Goal: Task Accomplishment & Management: Manage account settings

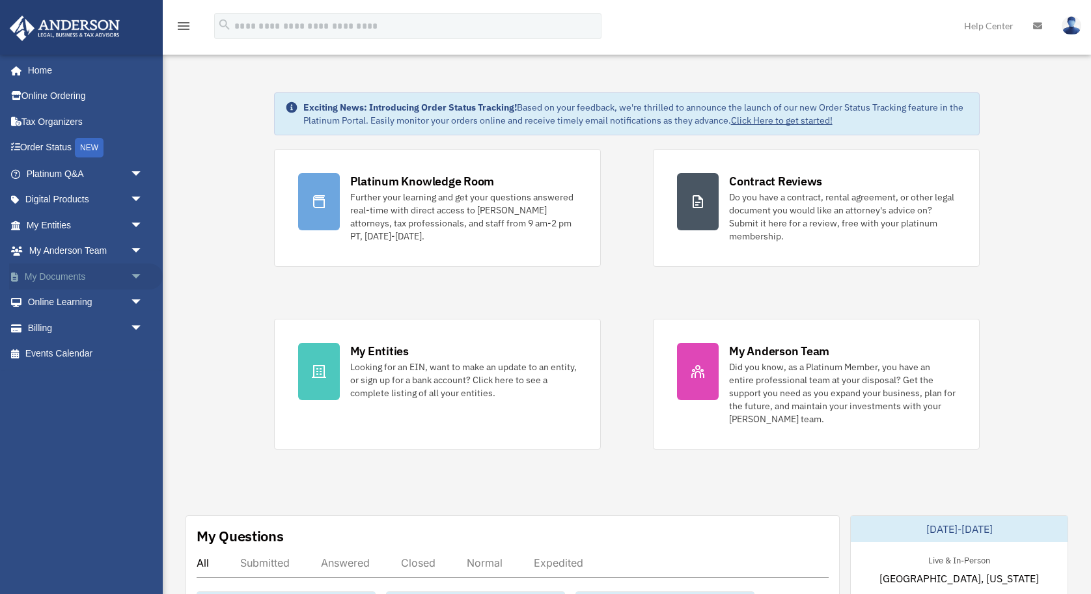
click at [137, 276] on span "arrow_drop_down" at bounding box center [143, 277] width 26 height 27
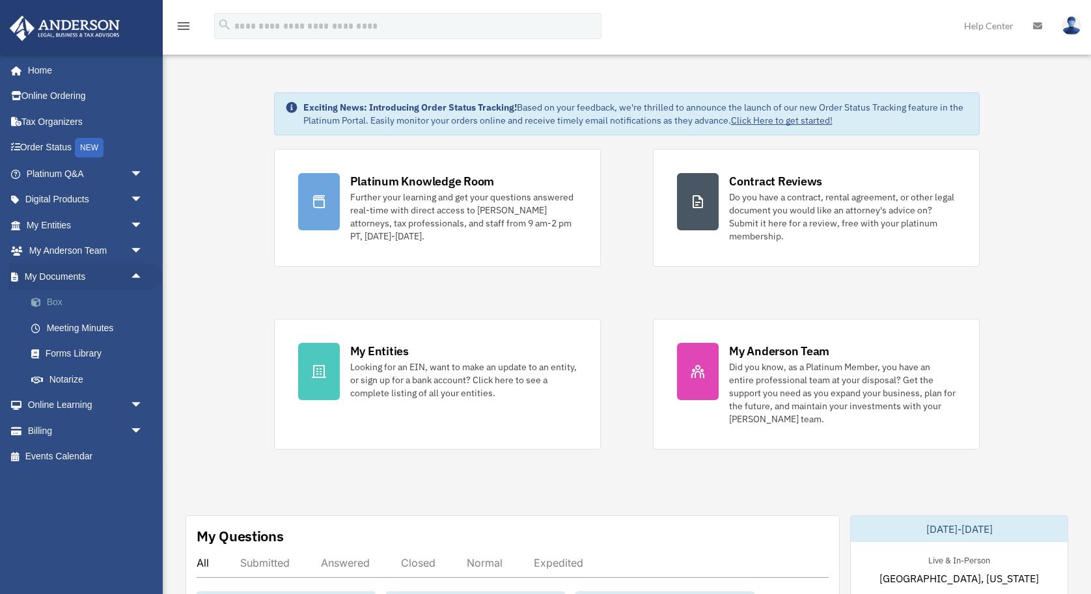
click at [65, 305] on link "Box" at bounding box center [90, 303] width 145 height 26
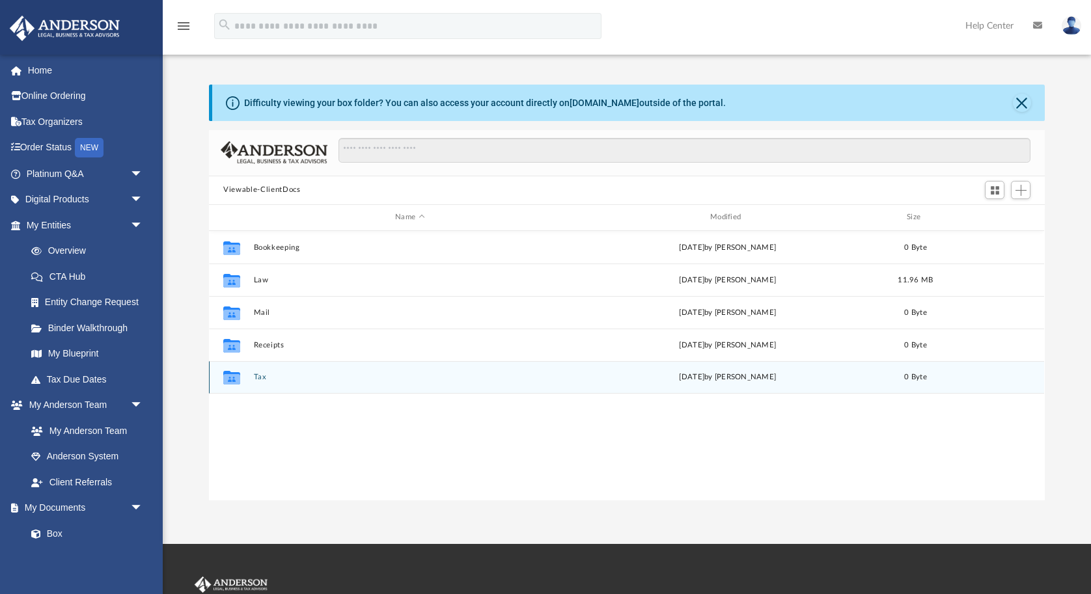
scroll to position [296, 836]
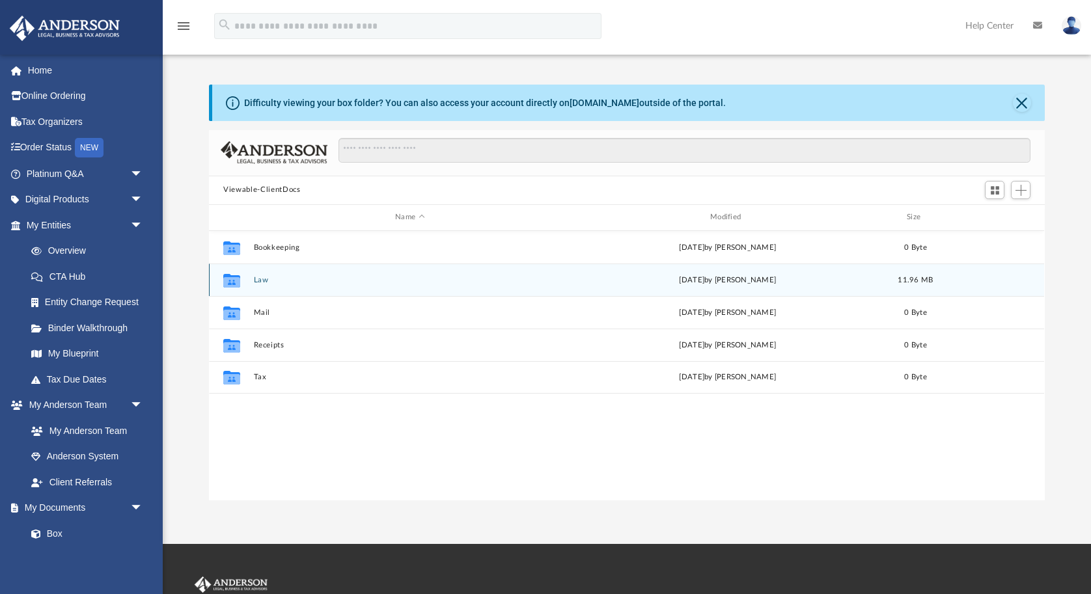
click at [268, 279] on button "Law" at bounding box center [410, 279] width 312 height 8
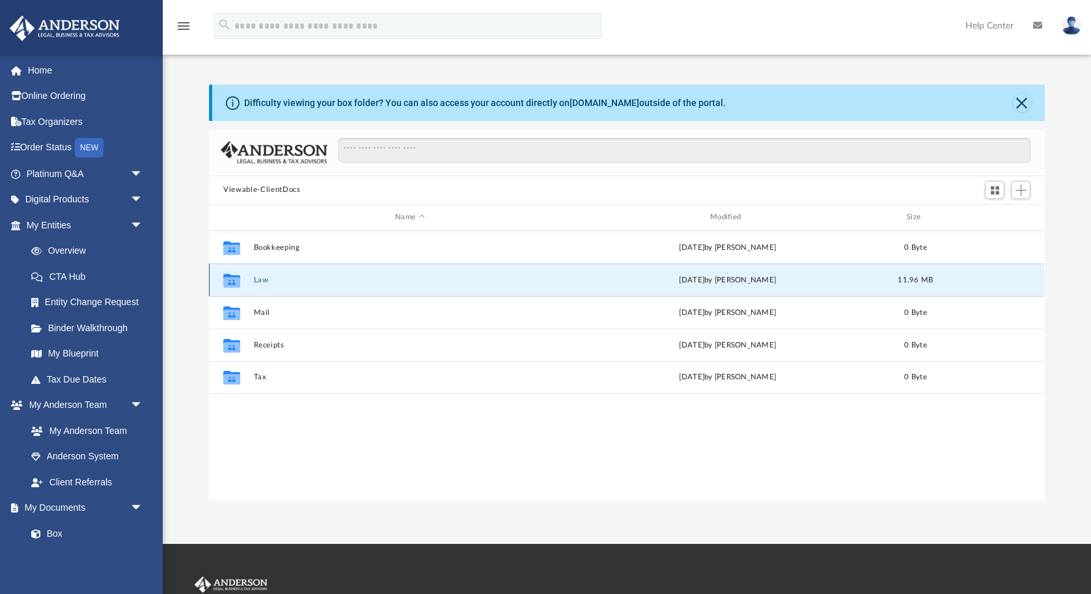
click at [268, 279] on button "Law" at bounding box center [410, 279] width 312 height 8
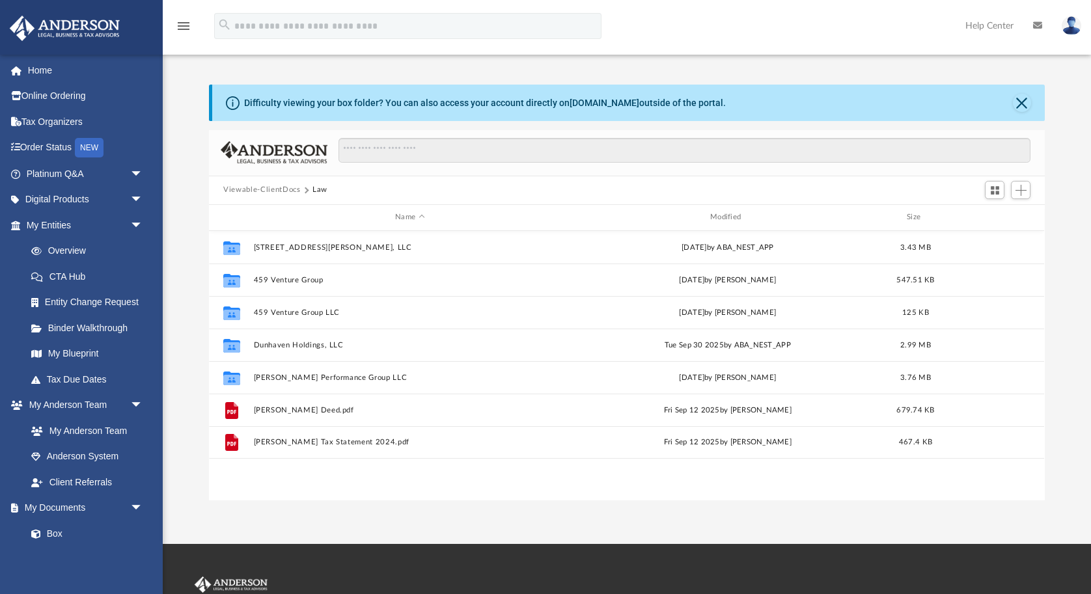
click at [269, 186] on button "Viewable-ClientDocs" at bounding box center [261, 190] width 77 height 12
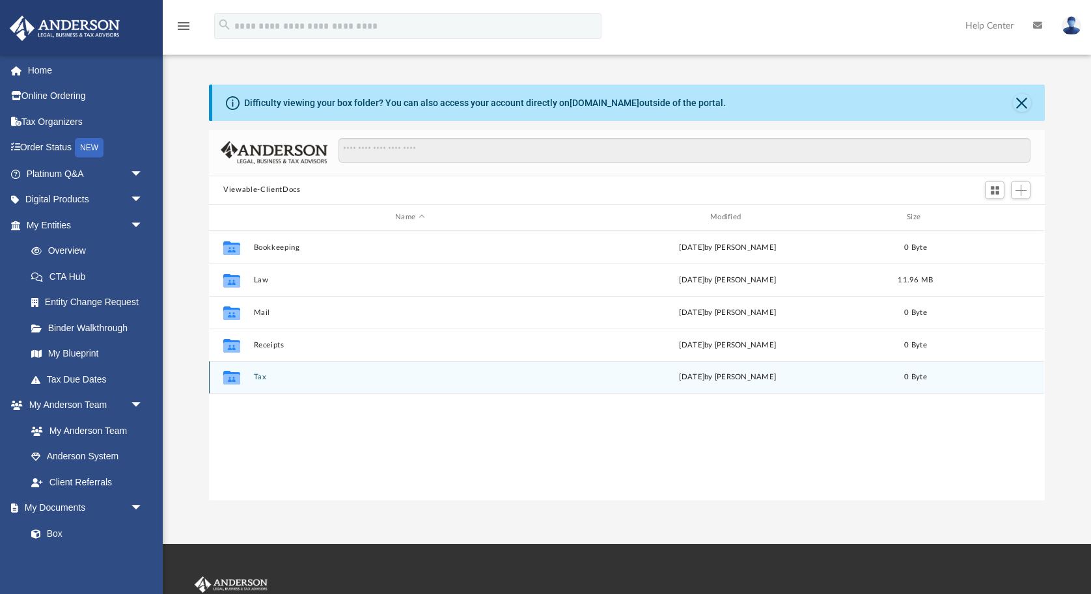
click at [261, 377] on button "Tax" at bounding box center [410, 377] width 312 height 8
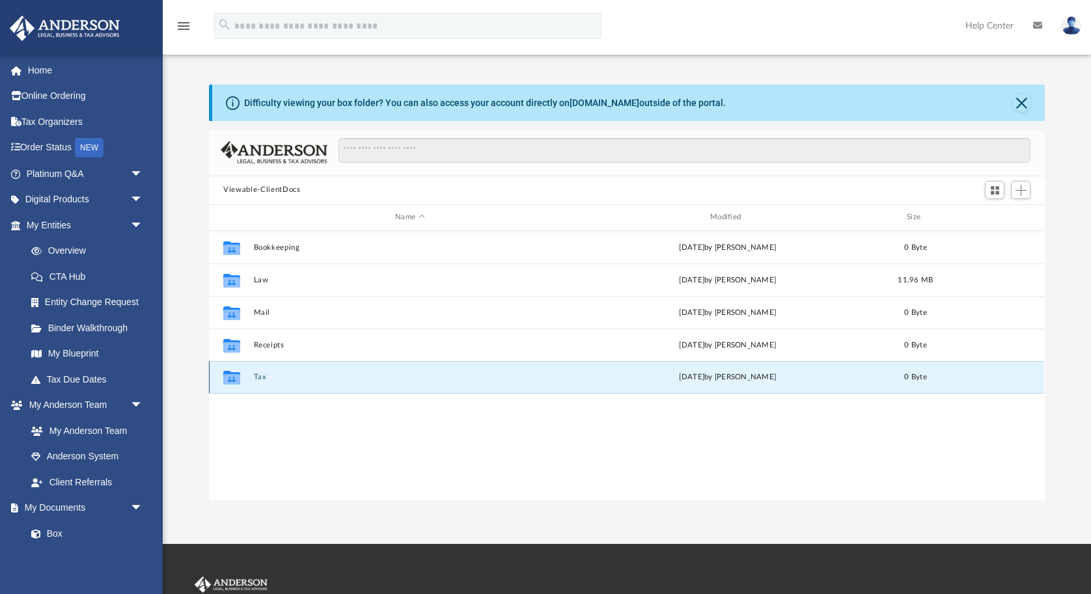
click at [261, 377] on button "Tax" at bounding box center [410, 377] width 312 height 8
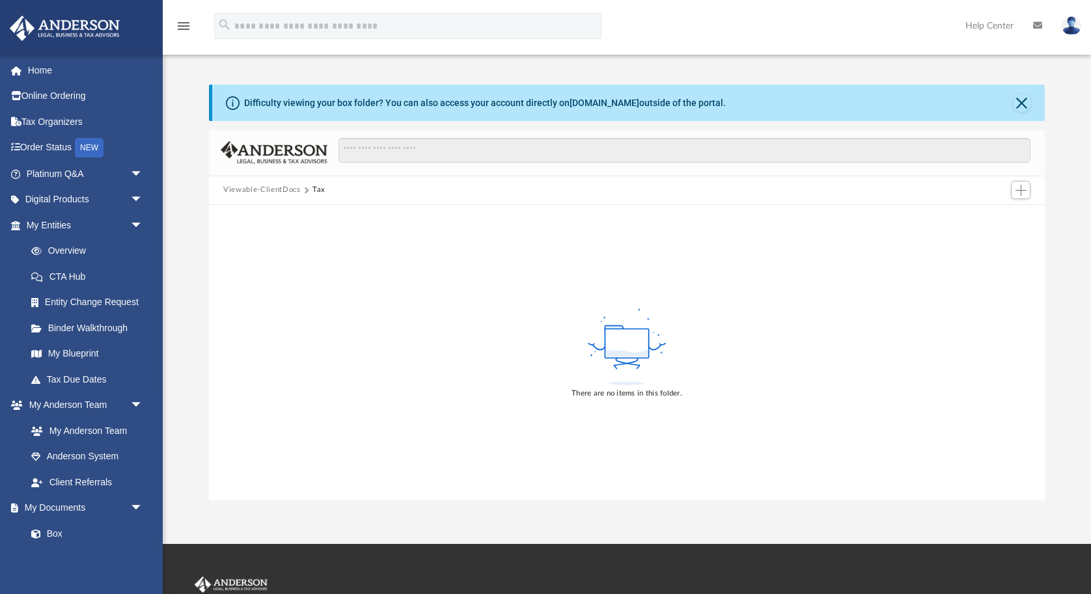
click at [263, 189] on button "Viewable-ClientDocs" at bounding box center [261, 190] width 77 height 12
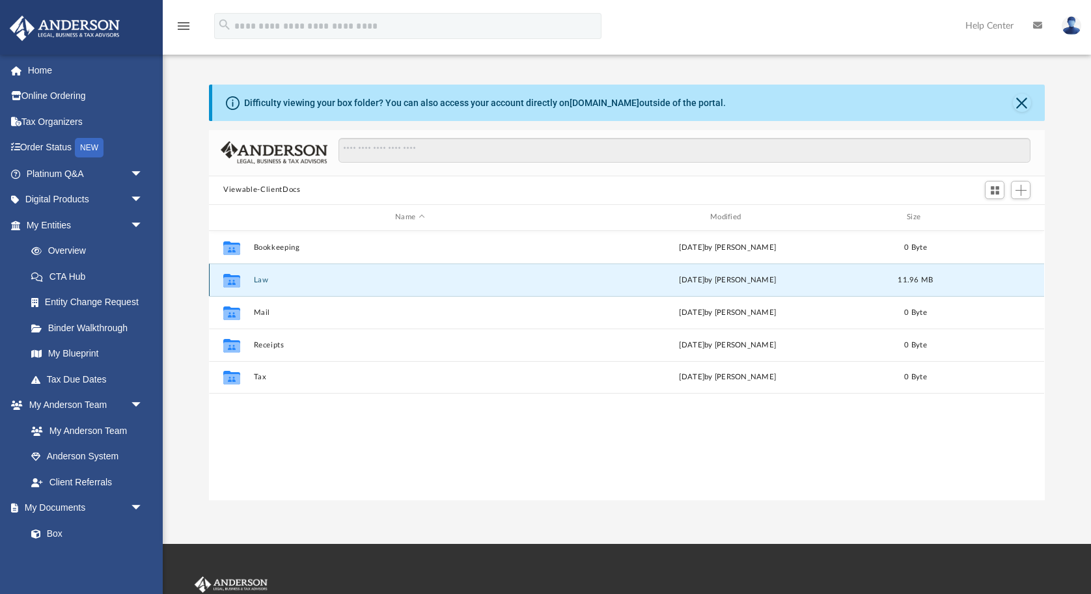
click at [258, 280] on button "Law" at bounding box center [410, 279] width 312 height 8
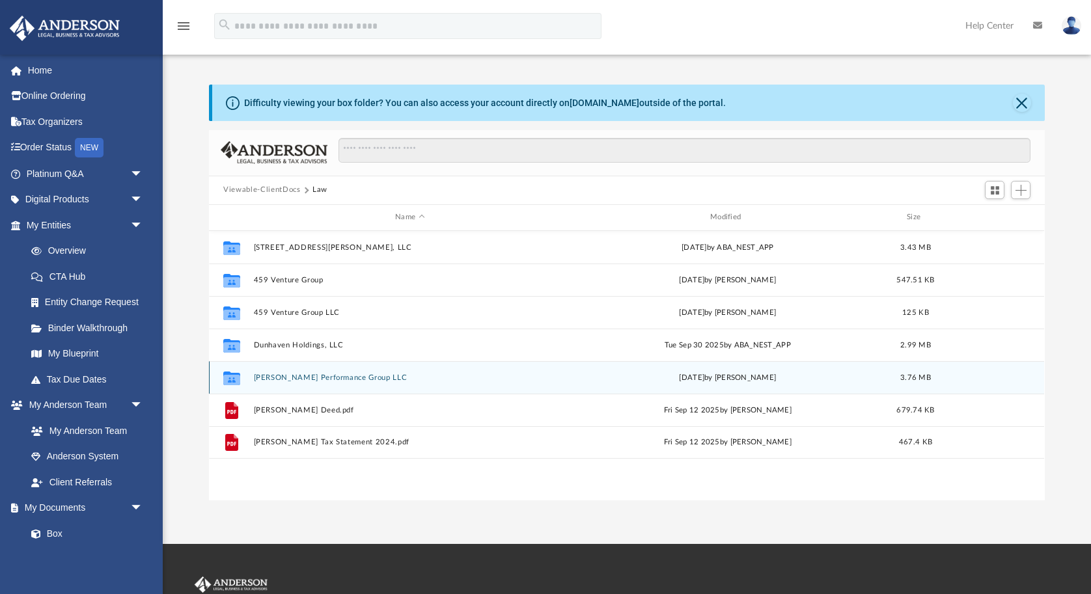
click at [268, 375] on button "[PERSON_NAME] Performance Group LLC" at bounding box center [410, 377] width 312 height 8
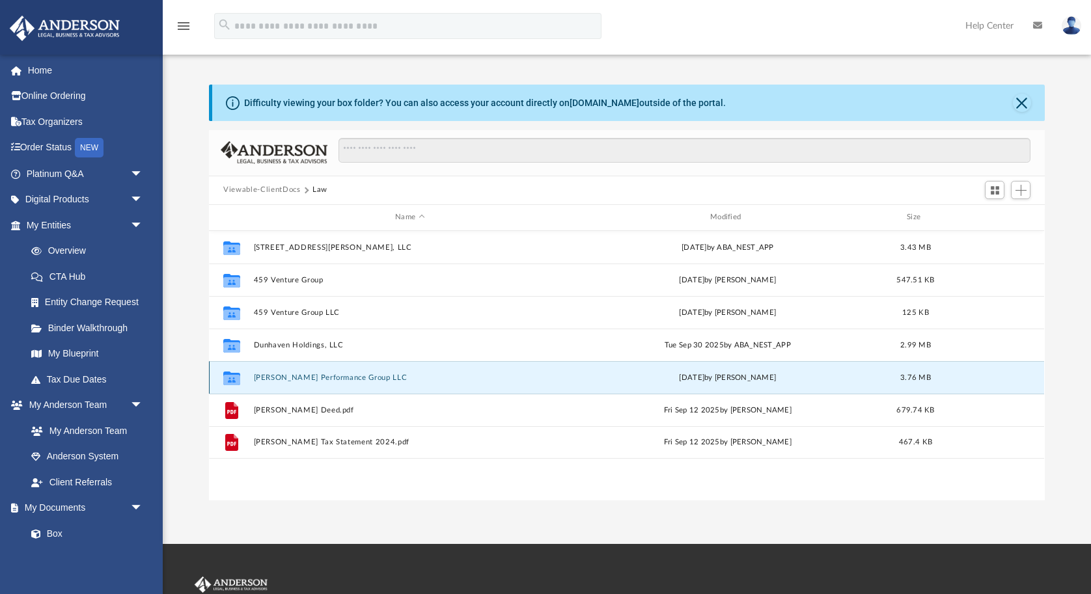
click at [268, 375] on button "[PERSON_NAME] Performance Group LLC" at bounding box center [410, 377] width 312 height 8
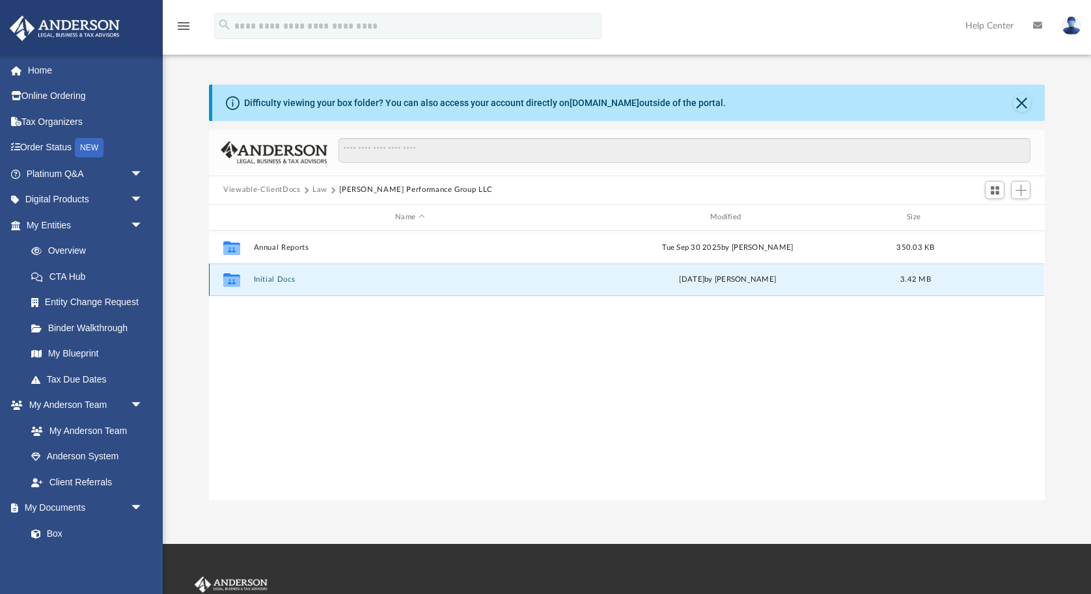
click at [267, 282] on button "Initial Docs" at bounding box center [410, 279] width 312 height 8
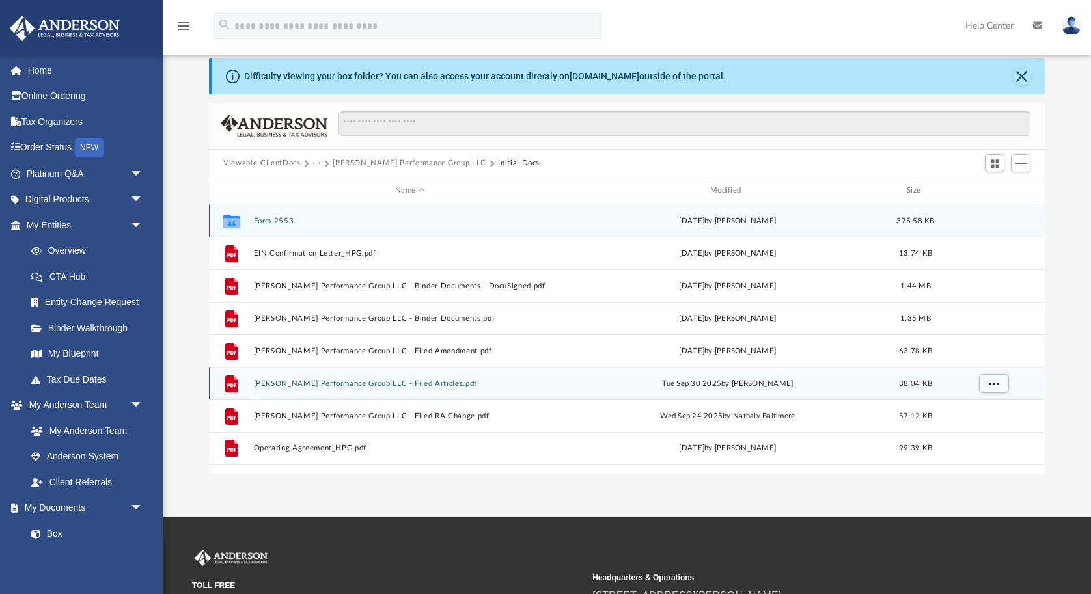
scroll to position [29, 0]
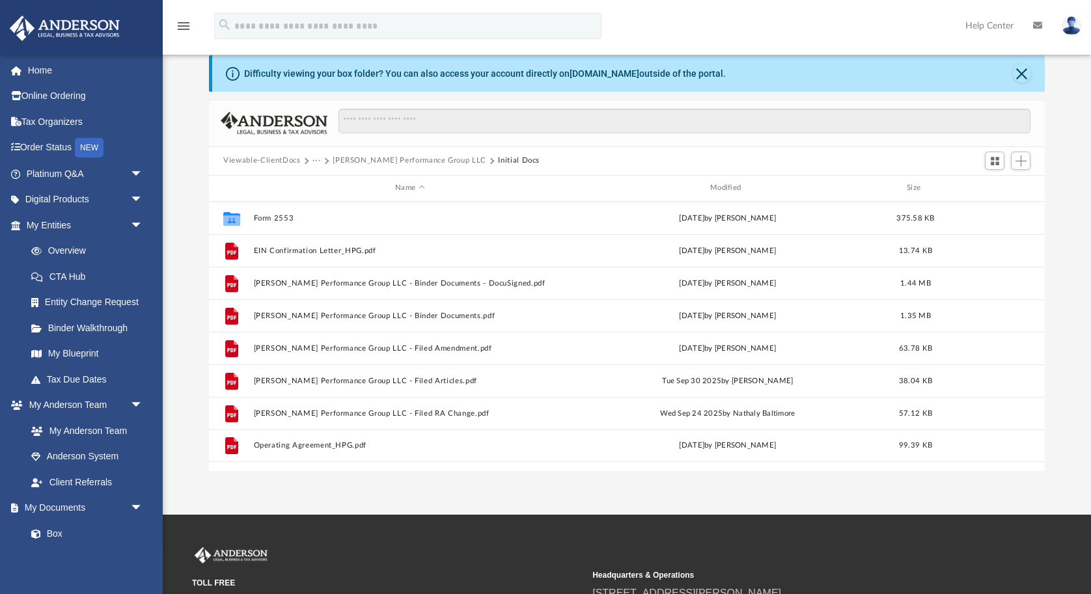
click at [399, 164] on button "[PERSON_NAME] Performance Group LLC" at bounding box center [410, 161] width 154 height 12
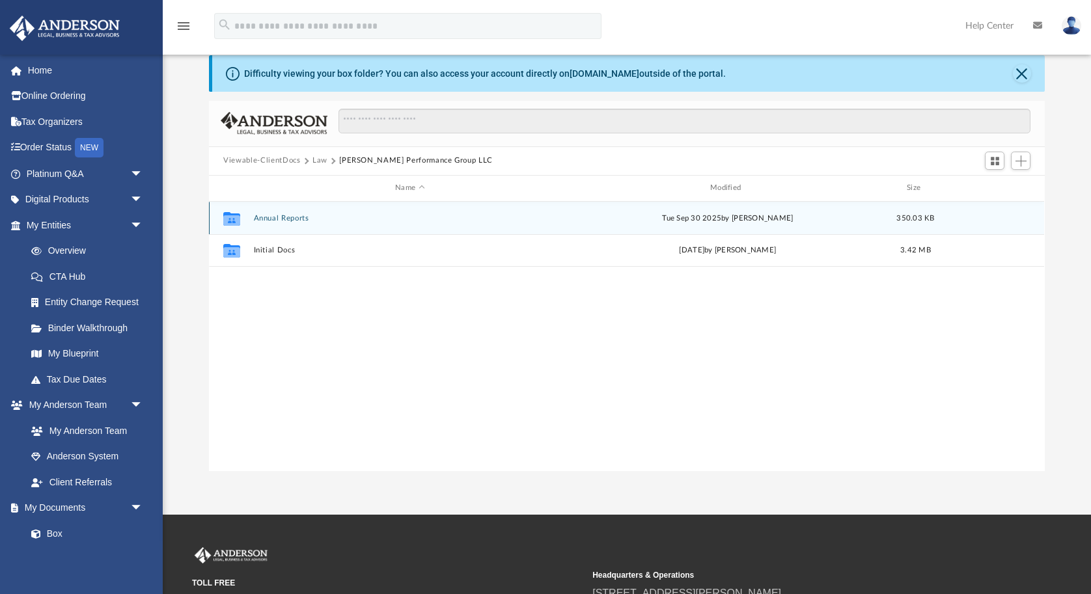
click at [294, 221] on button "Annual Reports" at bounding box center [410, 218] width 312 height 8
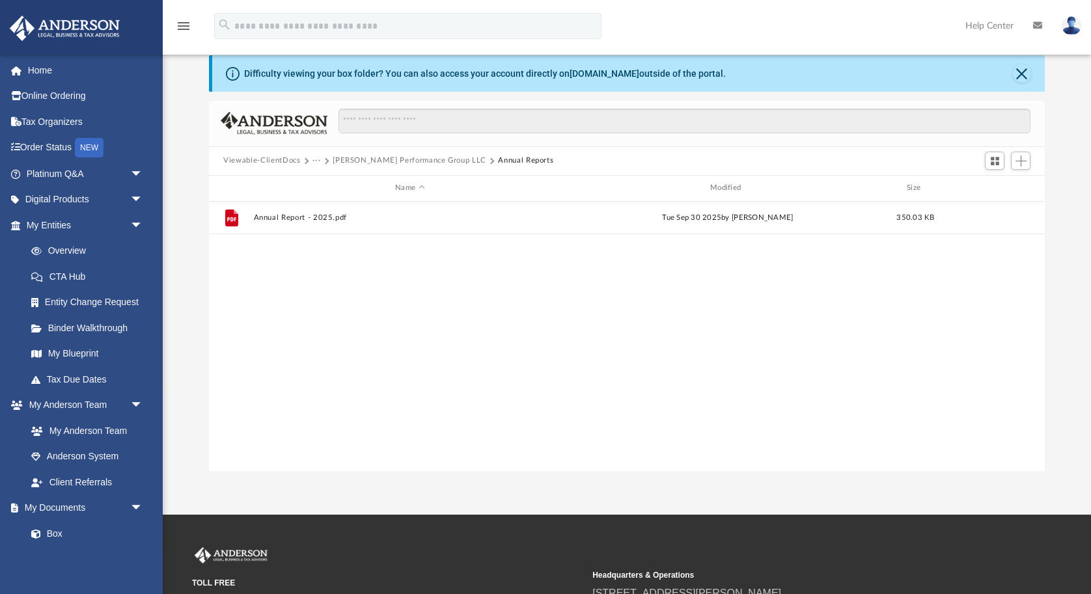
click at [367, 161] on button "[PERSON_NAME] Performance Group LLC" at bounding box center [410, 161] width 154 height 12
click at [322, 162] on button "Law" at bounding box center [319, 161] width 15 height 12
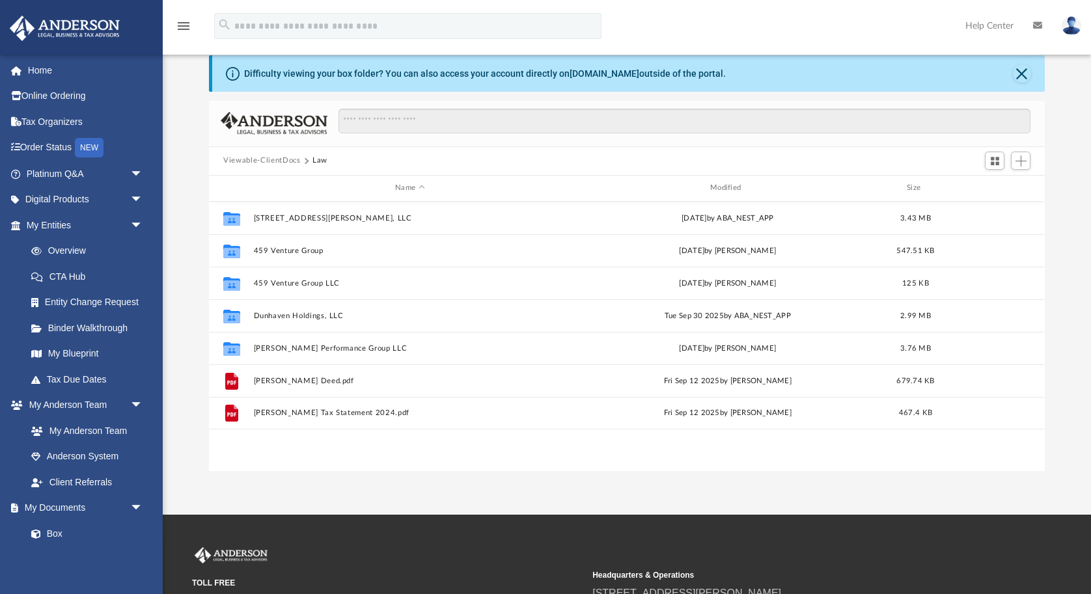
click at [256, 160] on button "Viewable-ClientDocs" at bounding box center [261, 161] width 77 height 12
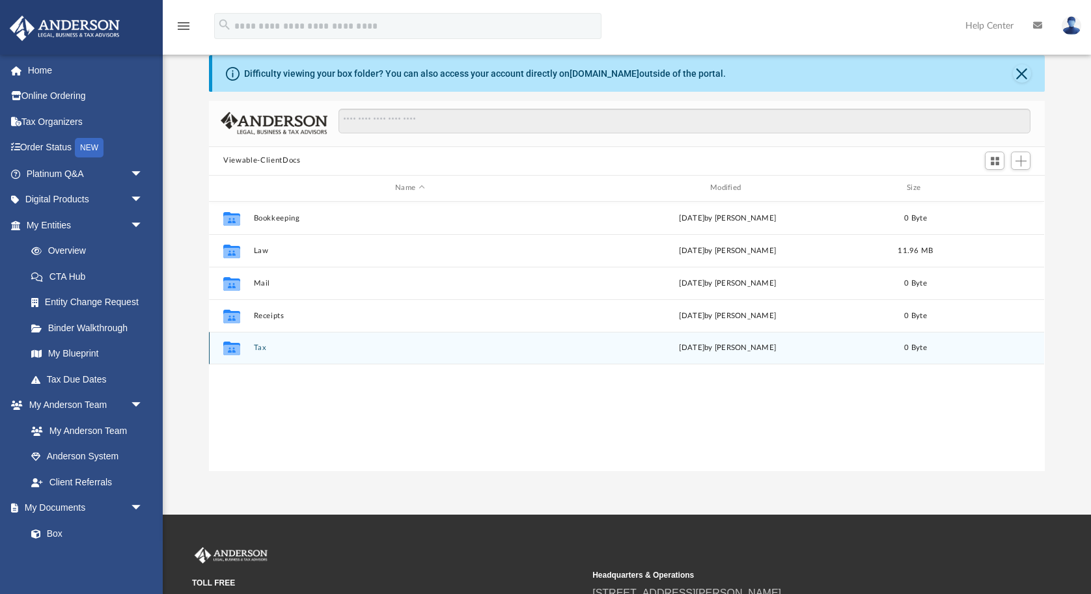
click at [262, 347] on button "Tax" at bounding box center [410, 348] width 312 height 8
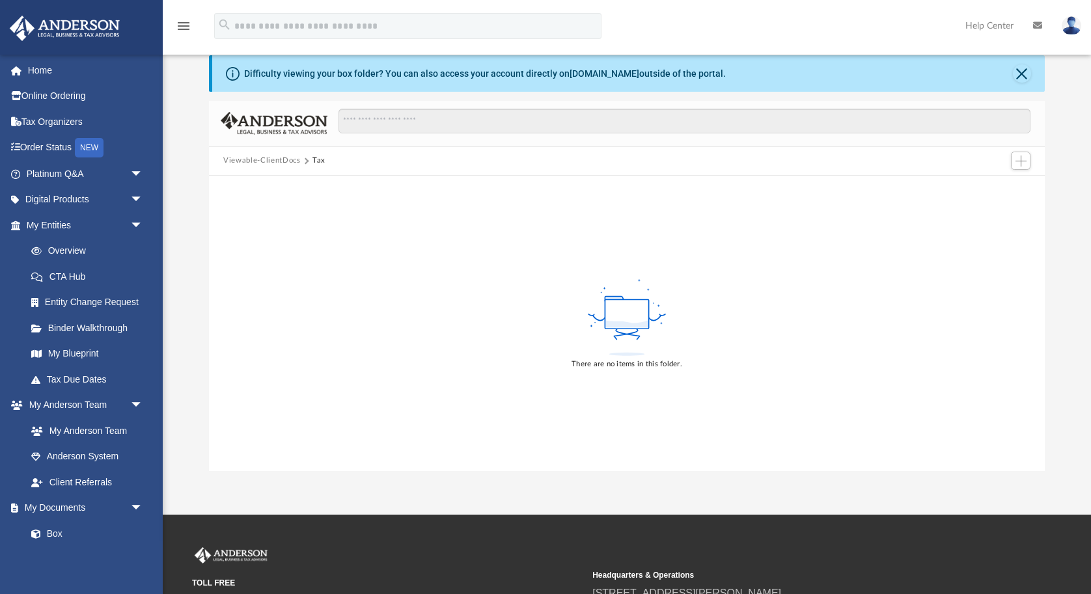
click at [322, 158] on button "Tax" at bounding box center [318, 161] width 13 height 12
click at [316, 258] on div "There are no items in this folder." at bounding box center [626, 324] width 835 height 296
click at [273, 164] on button "Viewable-ClientDocs" at bounding box center [261, 161] width 77 height 12
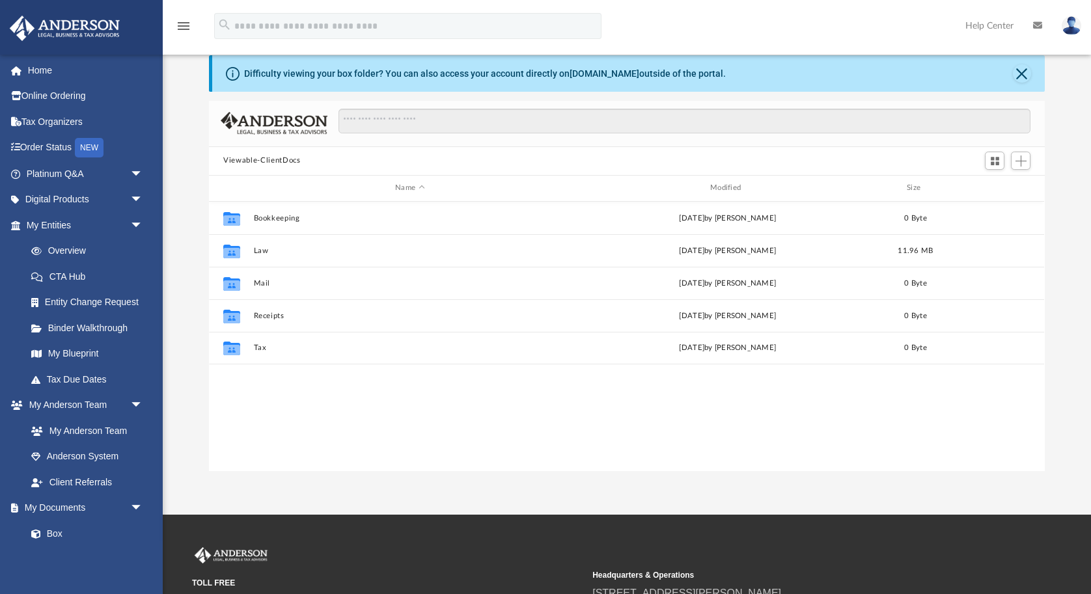
scroll to position [296, 836]
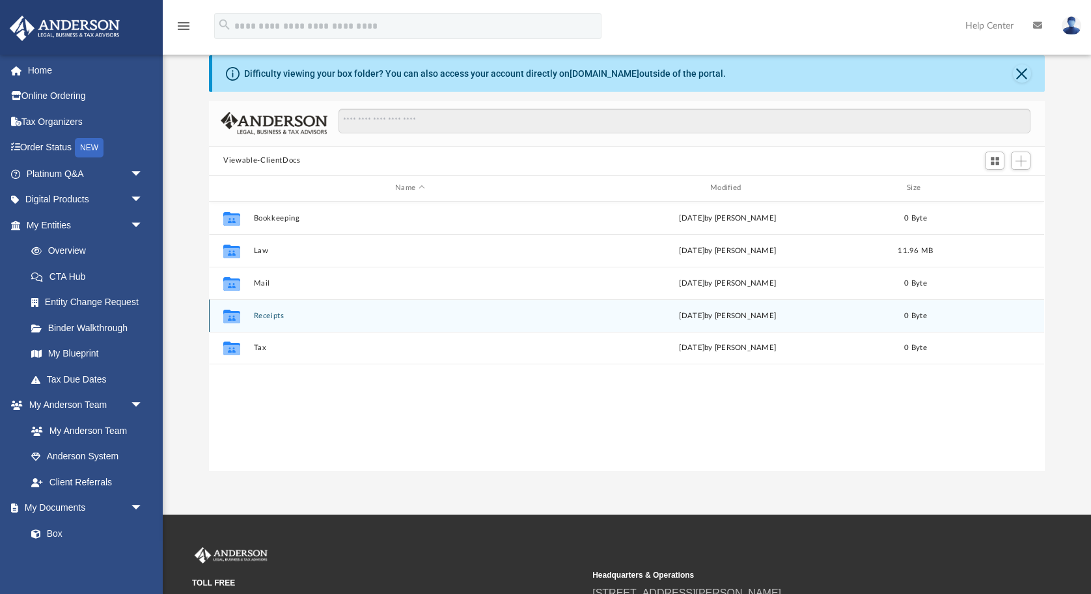
click at [250, 315] on div "Collaborated Folder Receipts [DATE] by [PERSON_NAME] 0 Byte" at bounding box center [626, 315] width 835 height 33
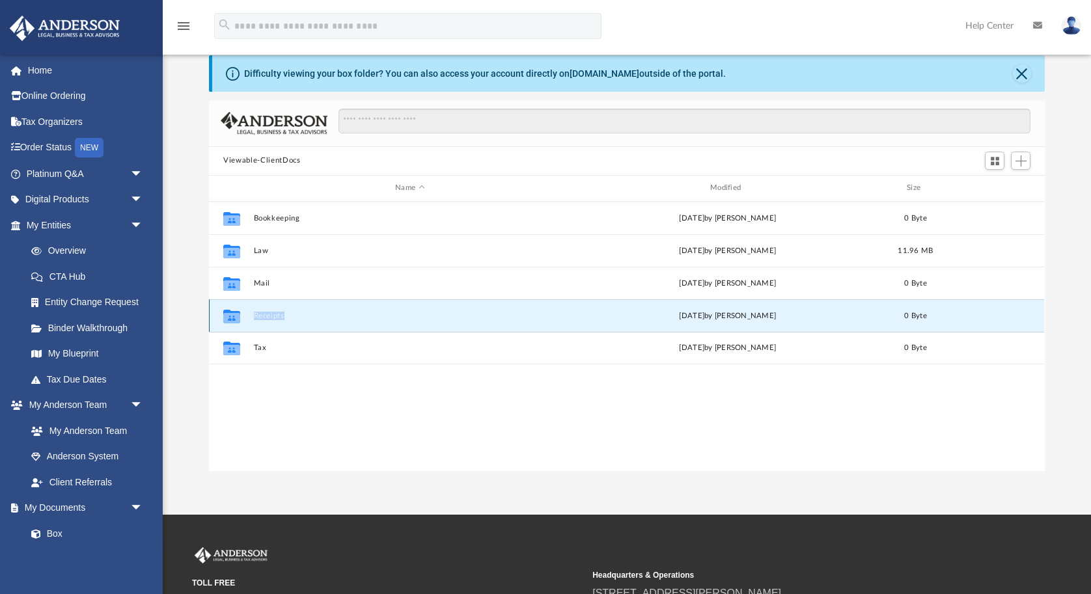
click at [250, 315] on div "Collaborated Folder Receipts [DATE] by [PERSON_NAME] 0 Byte" at bounding box center [626, 315] width 835 height 33
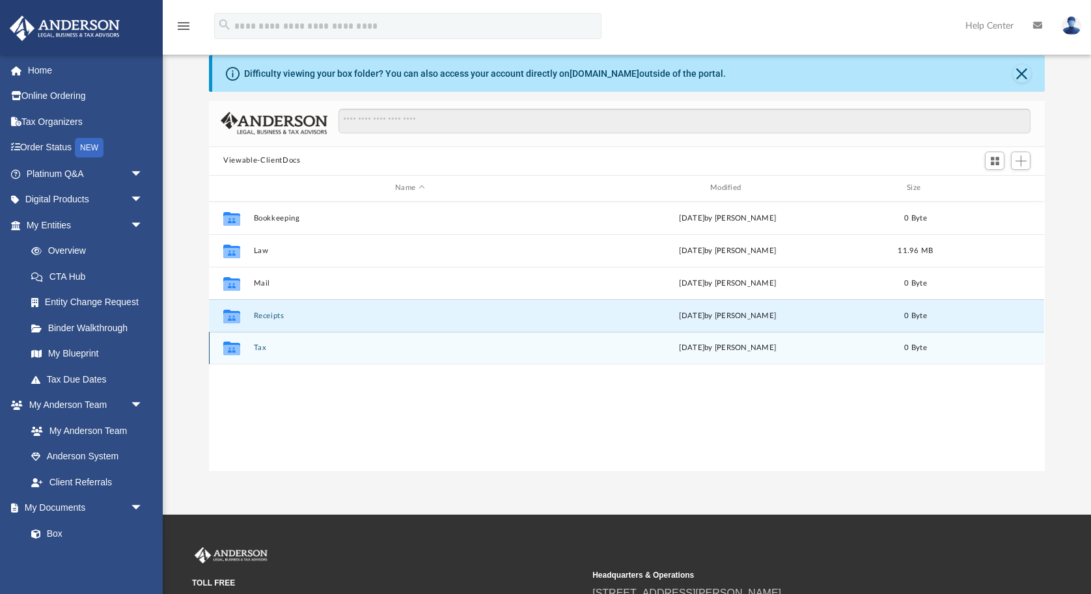
click at [269, 335] on div "Collaborated Folder Tax [DATE] by [PERSON_NAME] 0 Byte" at bounding box center [626, 348] width 835 height 33
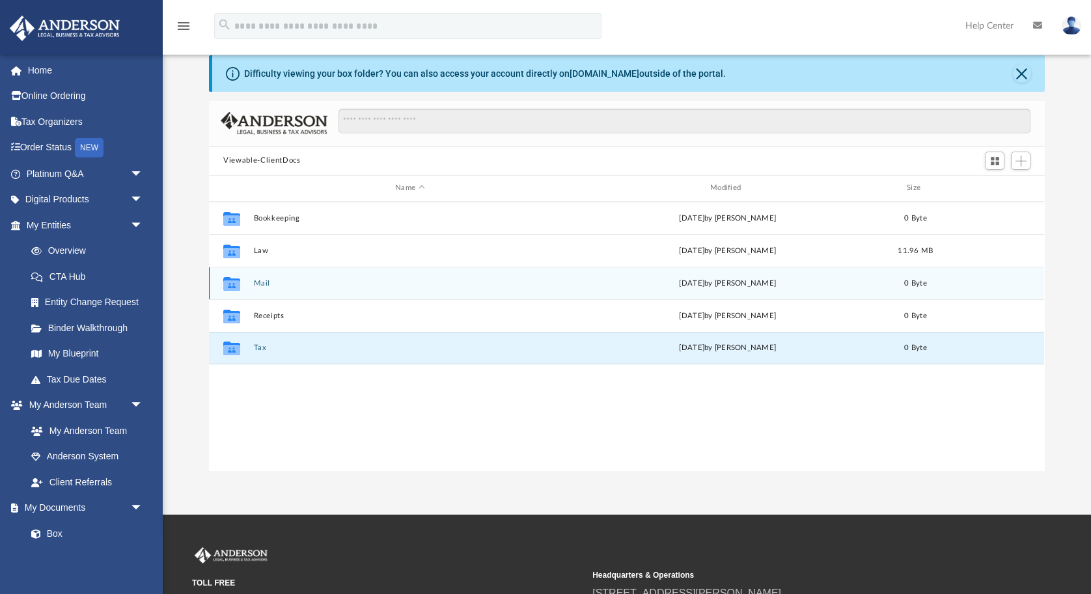
click at [264, 282] on button "Mail" at bounding box center [410, 283] width 312 height 8
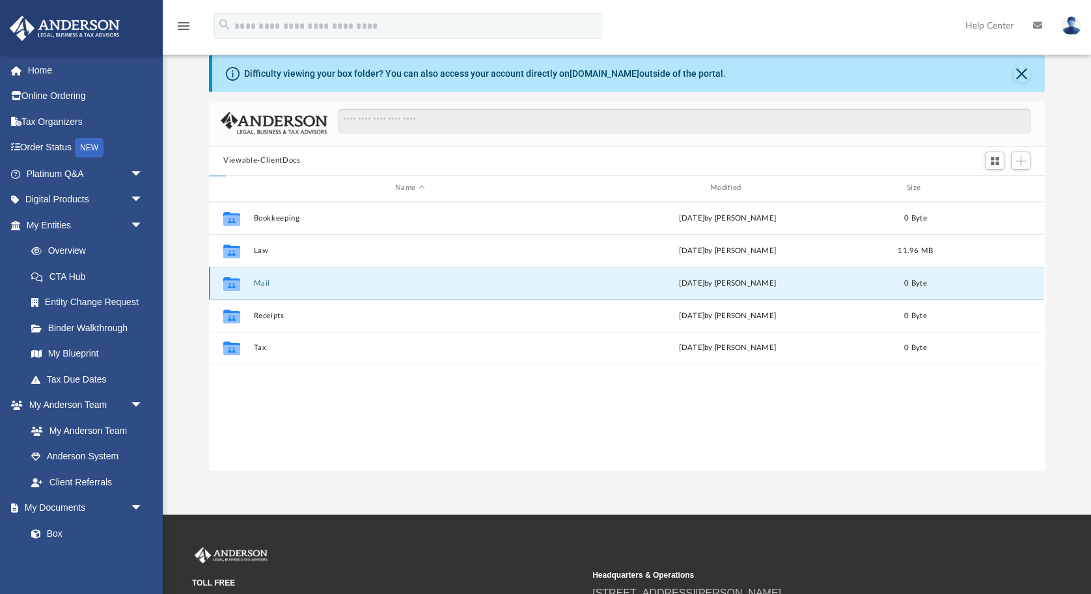
click at [264, 282] on button "Mail" at bounding box center [410, 283] width 312 height 8
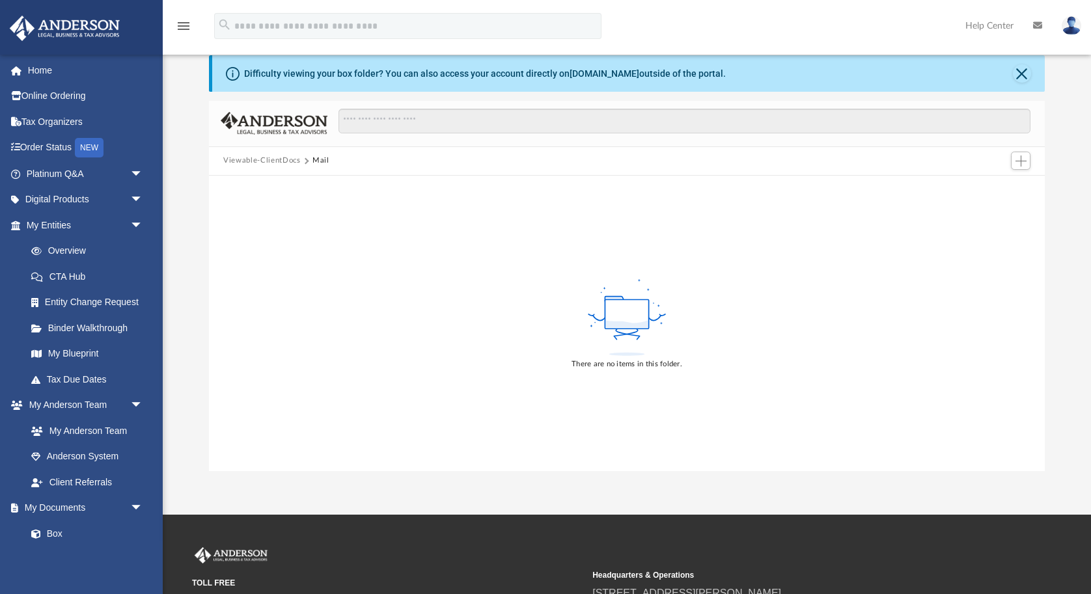
click at [286, 160] on button "Viewable-ClientDocs" at bounding box center [261, 161] width 77 height 12
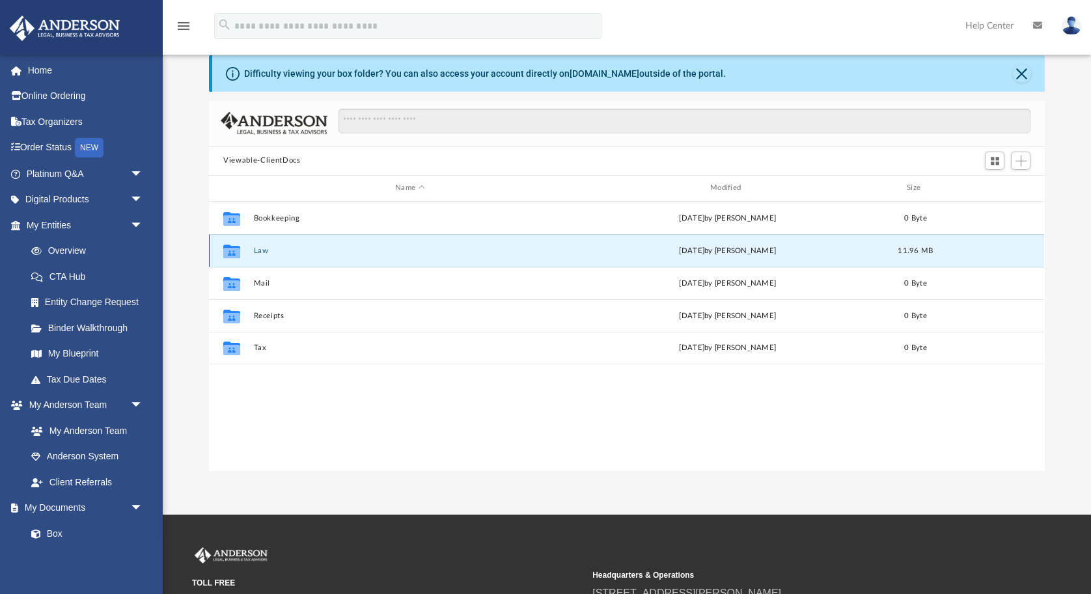
click at [260, 253] on button "Law" at bounding box center [410, 250] width 312 height 8
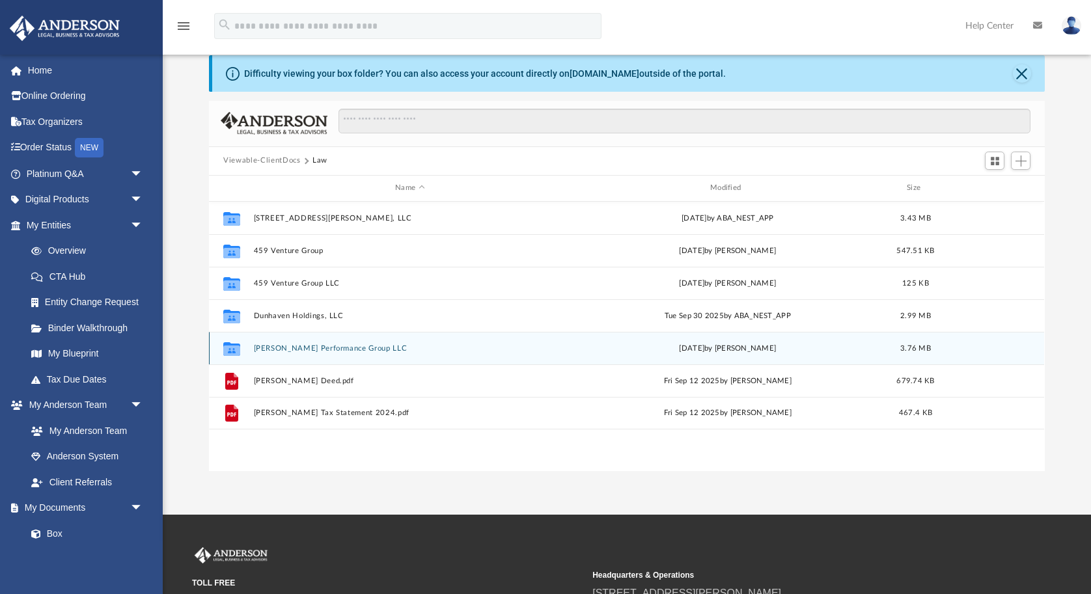
click at [276, 348] on button "[PERSON_NAME] Performance Group LLC" at bounding box center [410, 348] width 312 height 8
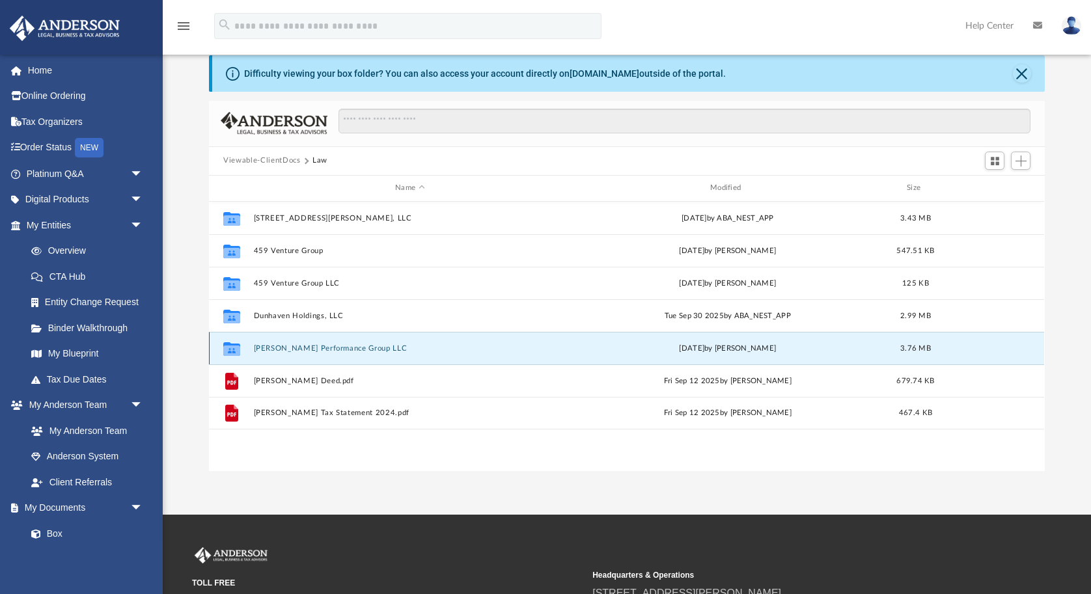
click at [276, 348] on button "[PERSON_NAME] Performance Group LLC" at bounding box center [410, 348] width 312 height 8
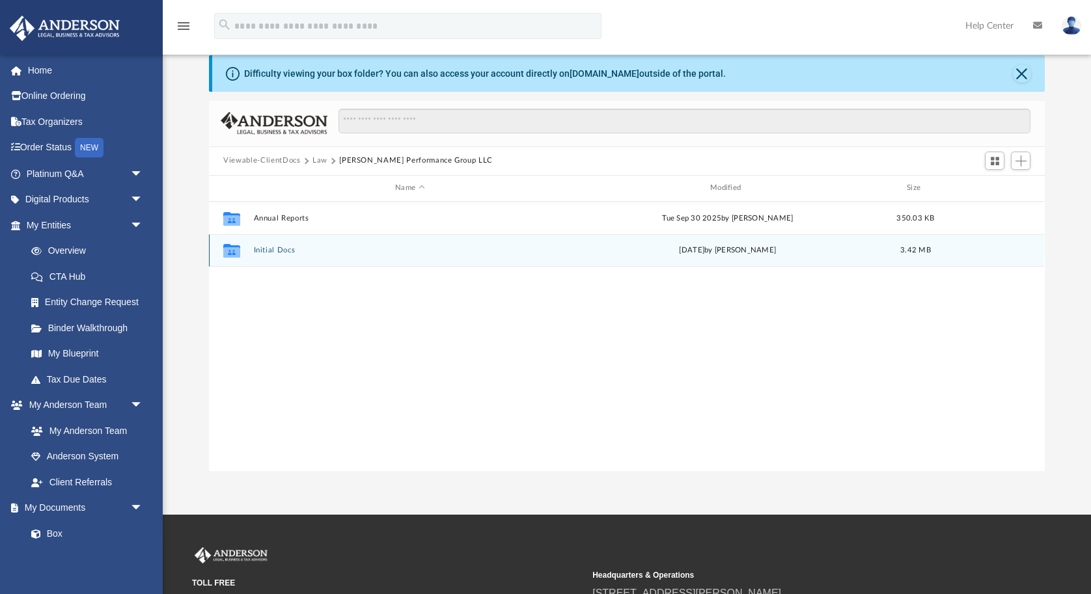
click at [265, 247] on button "Initial Docs" at bounding box center [410, 250] width 312 height 8
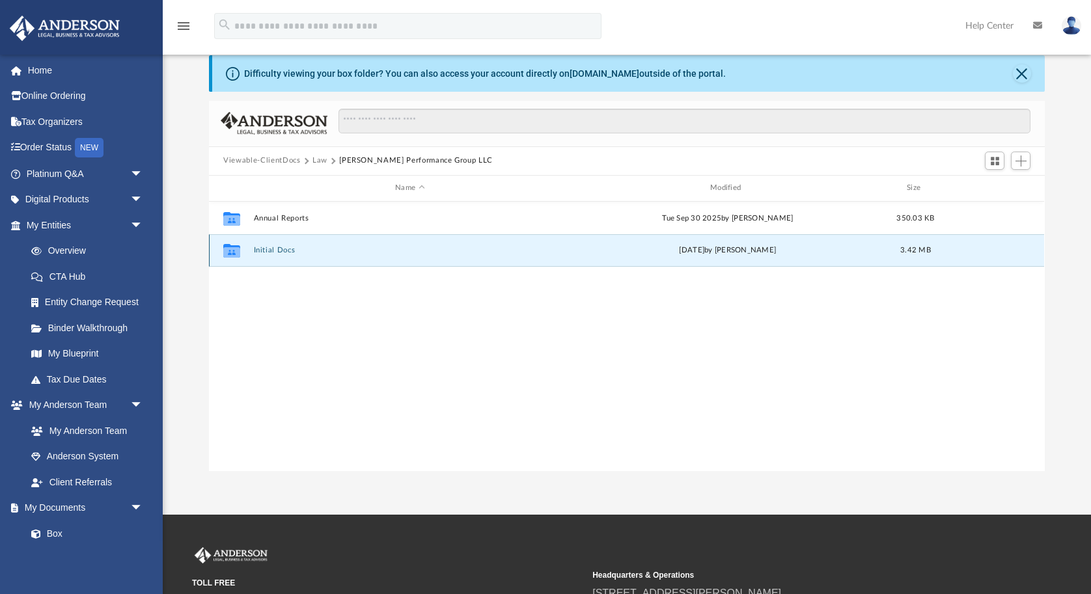
click at [265, 247] on button "Initial Docs" at bounding box center [410, 250] width 312 height 8
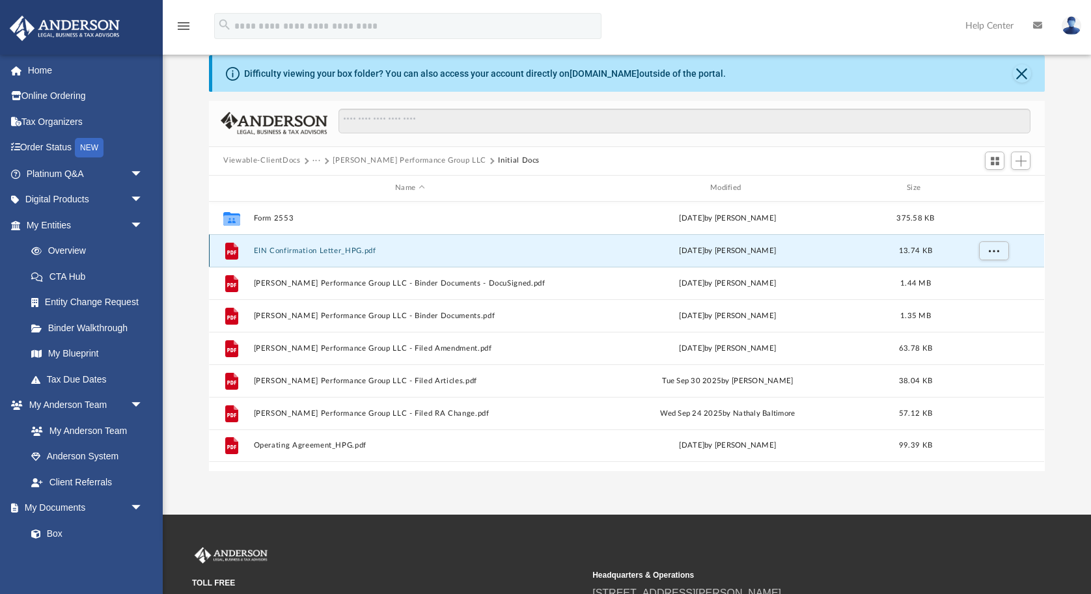
click at [295, 251] on button "EIN Confirmation Letter_HPG.pdf" at bounding box center [410, 250] width 312 height 8
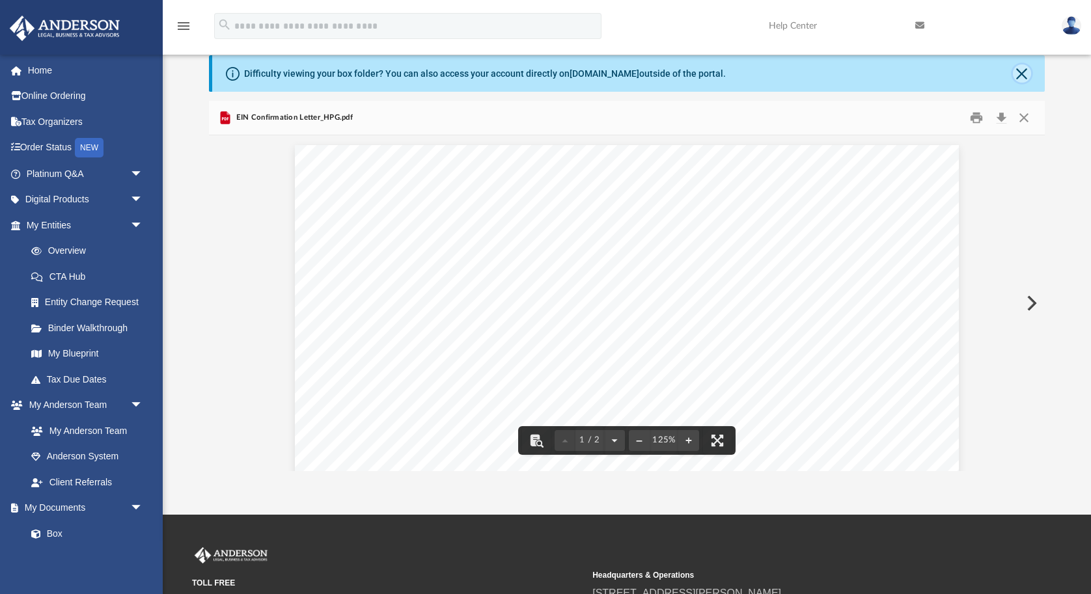
click at [1019, 73] on button "Close" at bounding box center [1022, 73] width 18 height 18
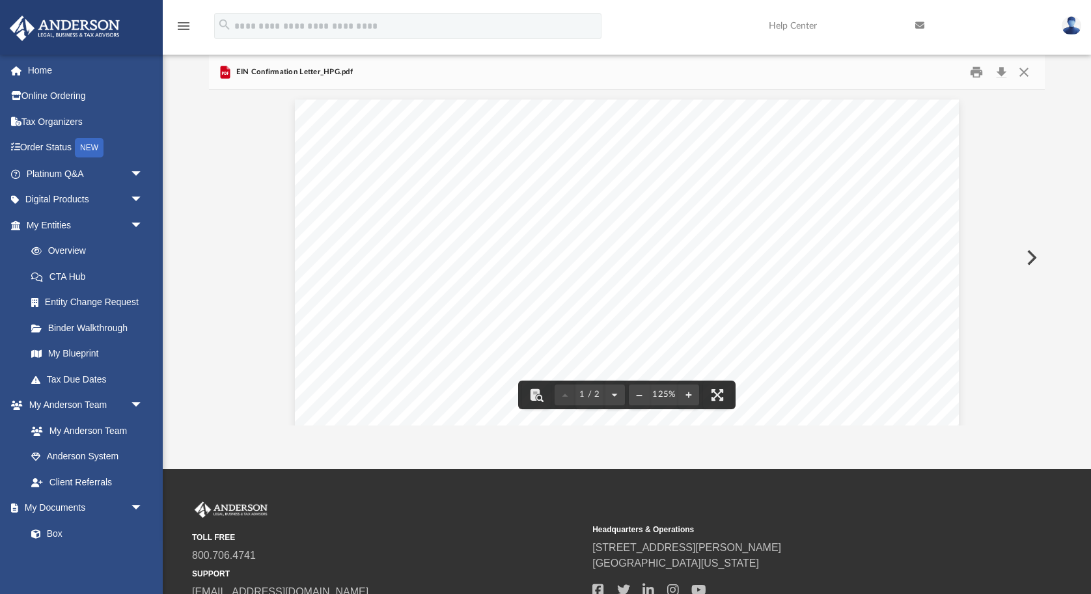
scroll to position [0, 0]
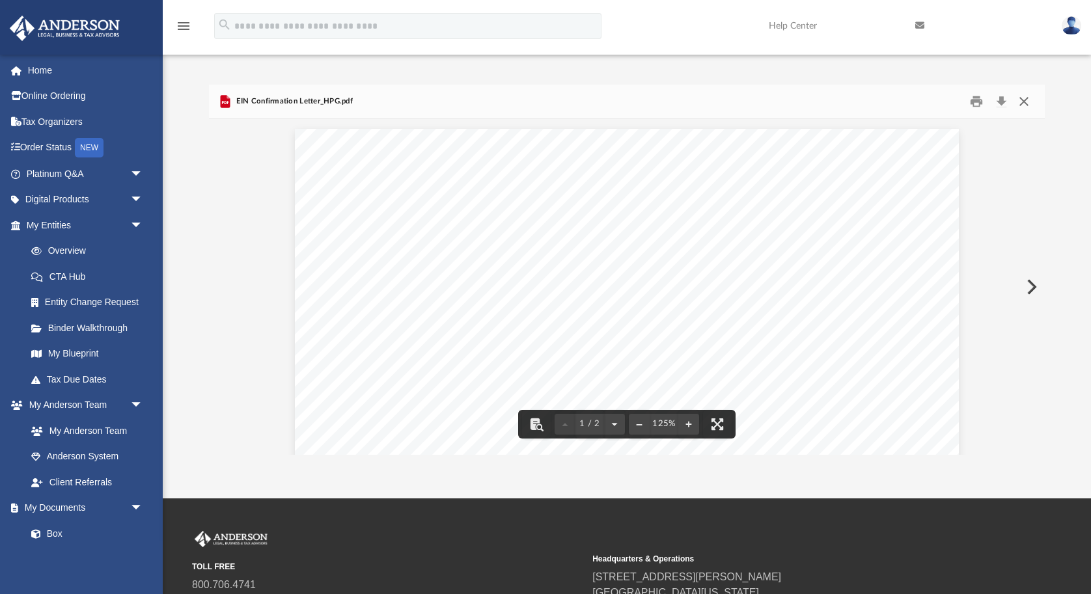
click at [1027, 98] on button "Close" at bounding box center [1023, 101] width 23 height 20
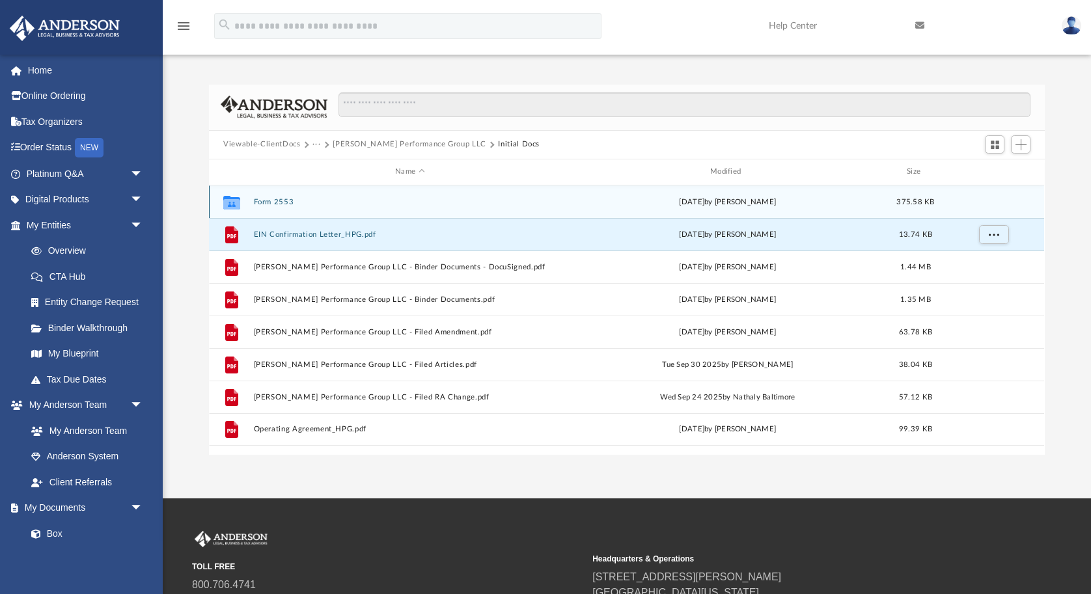
click at [266, 200] on button "Form 2553" at bounding box center [410, 201] width 312 height 8
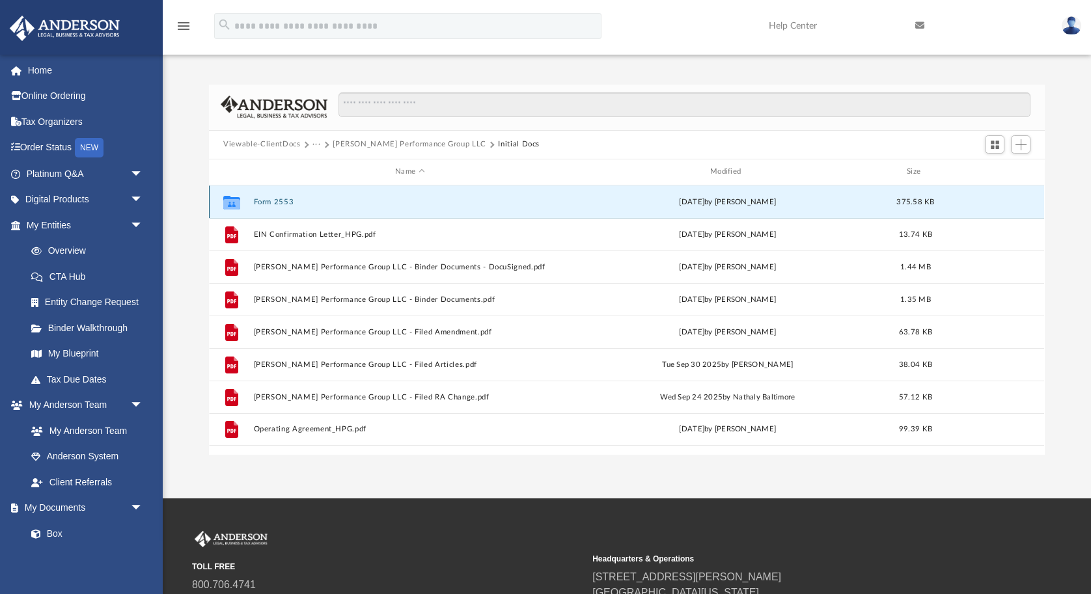
click at [266, 200] on button "Form 2553" at bounding box center [410, 201] width 312 height 8
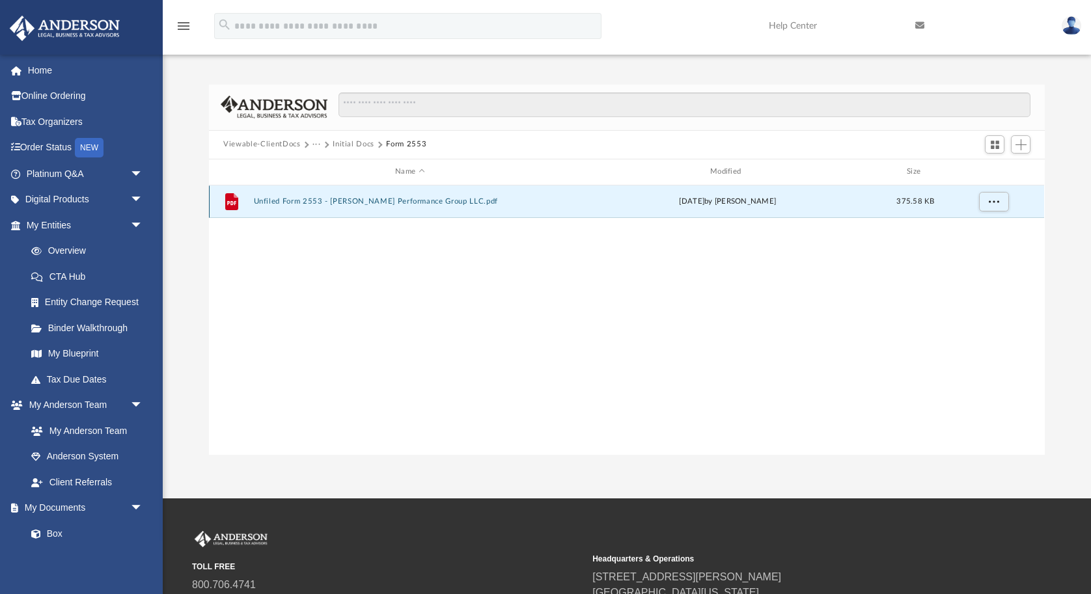
click at [286, 201] on button "Unfiled Form 2553 - [PERSON_NAME] Performance Group LLC.pdf" at bounding box center [410, 201] width 312 height 8
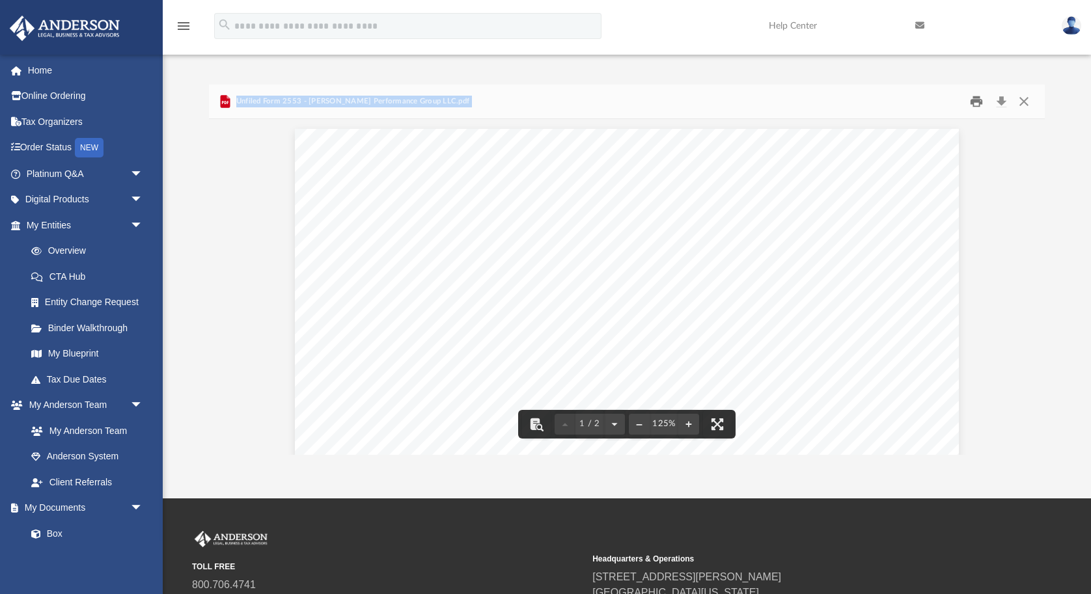
click at [976, 104] on button "Print" at bounding box center [976, 101] width 26 height 20
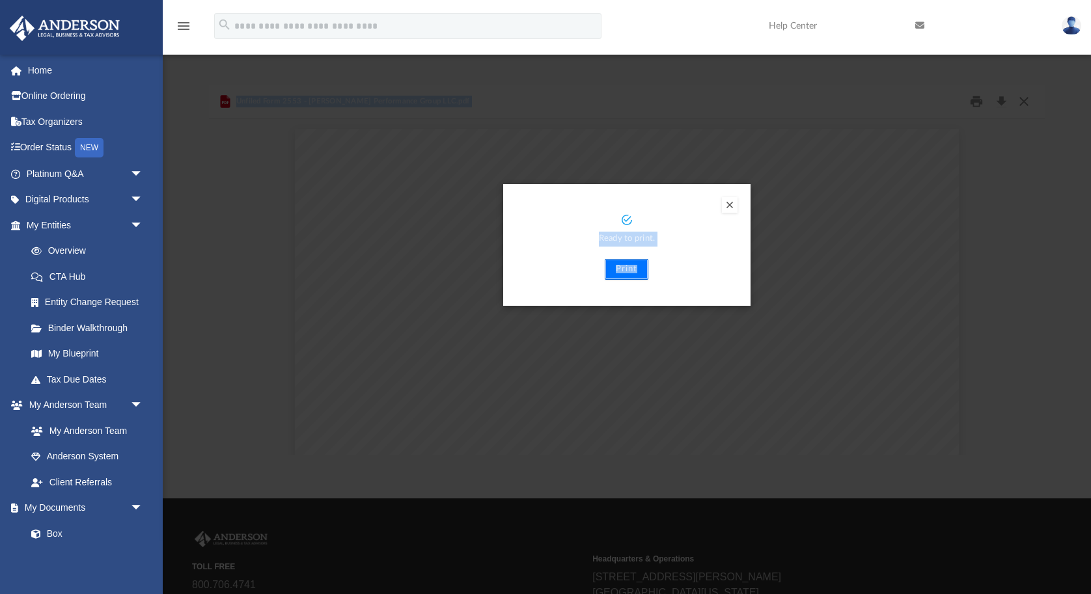
click at [624, 268] on button "Print" at bounding box center [627, 269] width 44 height 21
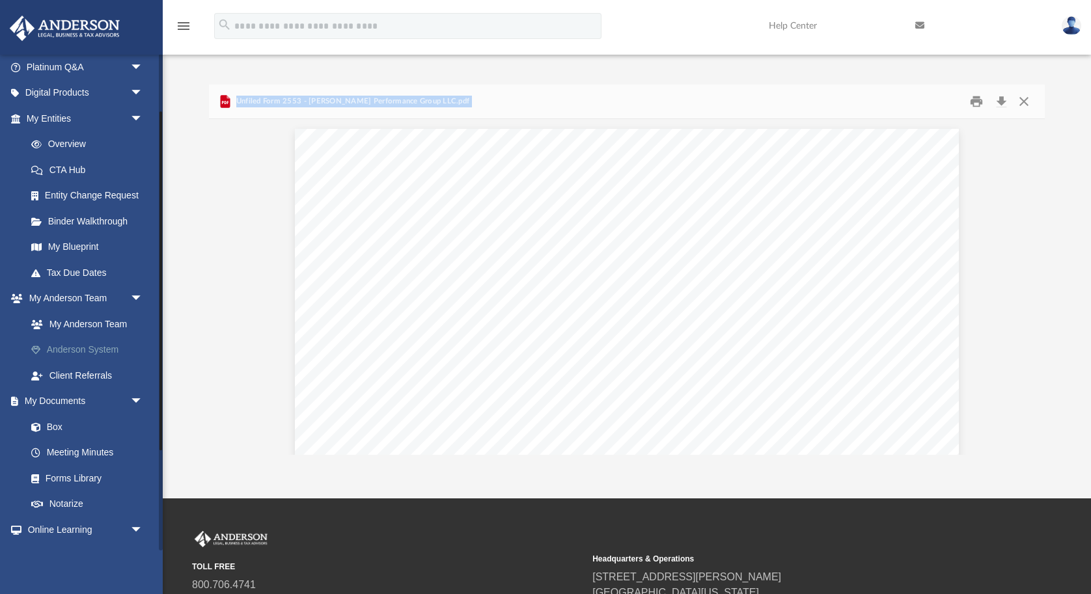
scroll to position [143, 0]
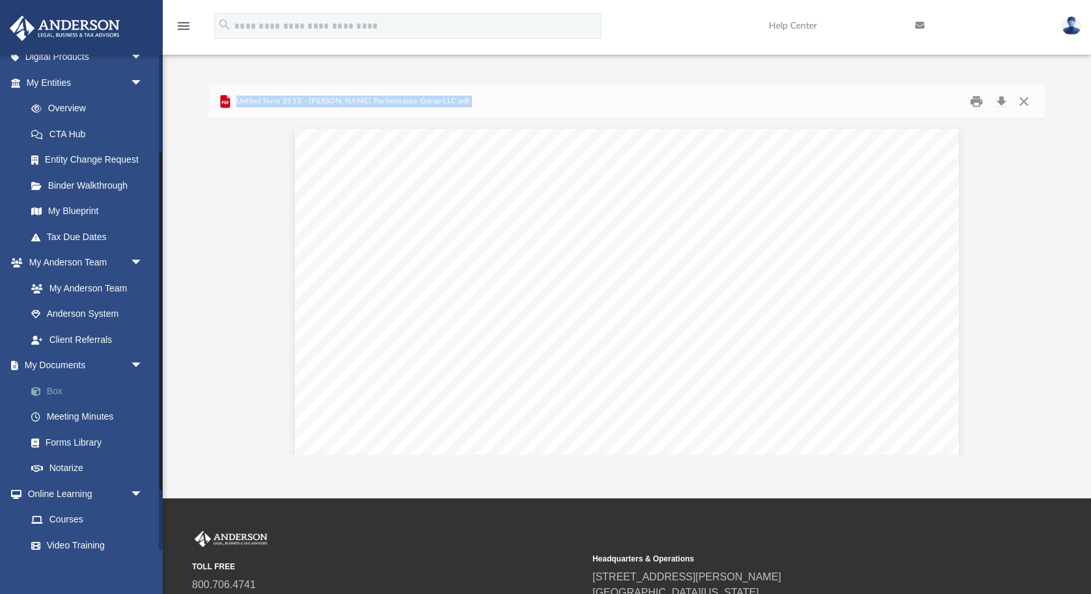
click at [57, 395] on link "Box" at bounding box center [90, 391] width 145 height 26
click at [56, 391] on link "Box" at bounding box center [90, 391] width 145 height 26
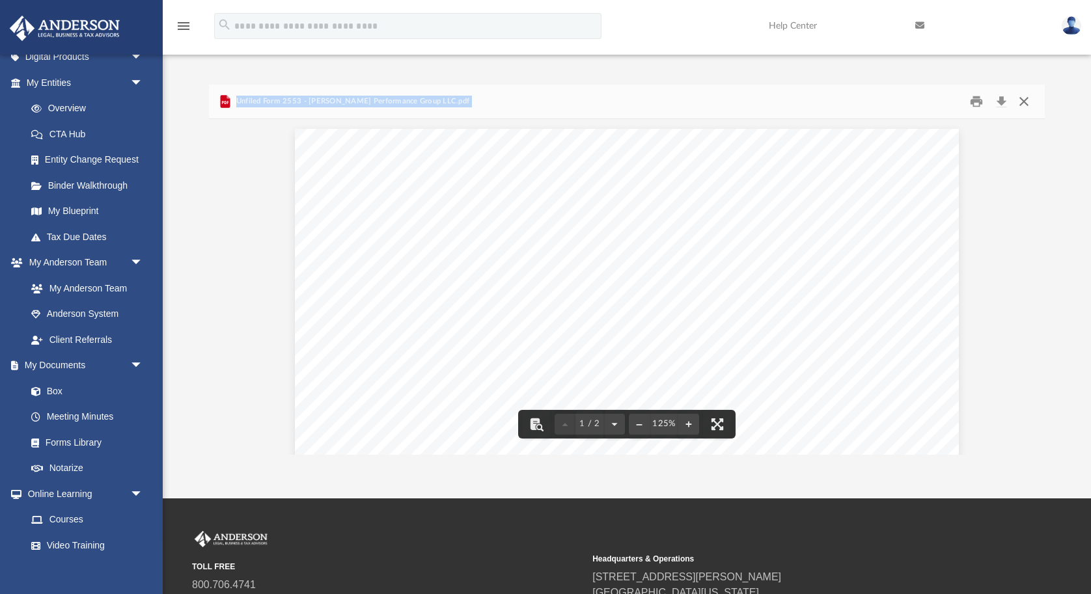
click at [1027, 102] on button "Close" at bounding box center [1023, 101] width 23 height 20
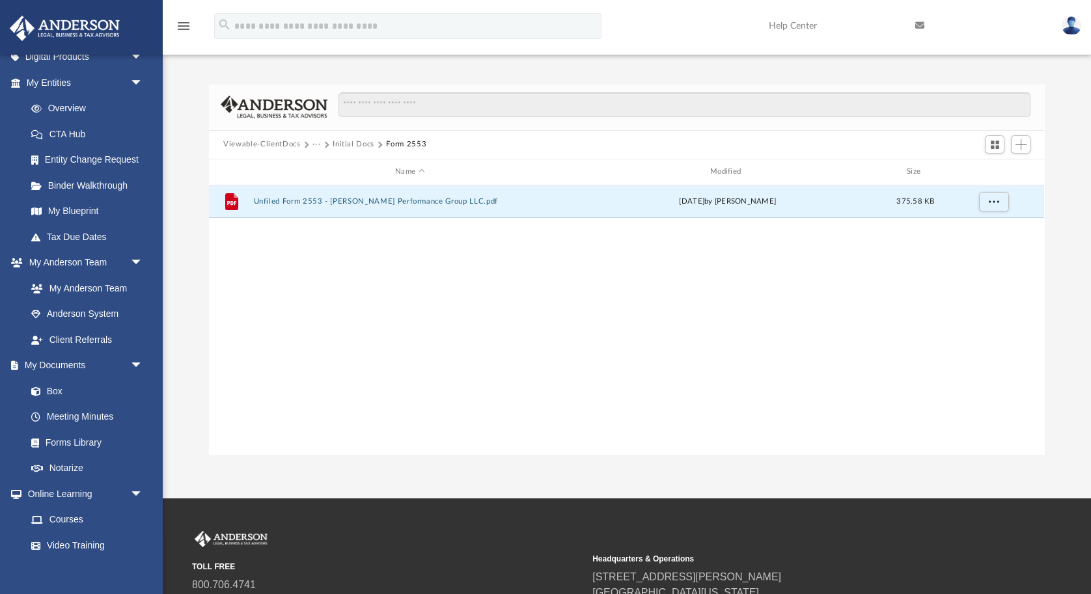
click at [275, 143] on button "Viewable-ClientDocs" at bounding box center [261, 145] width 77 height 12
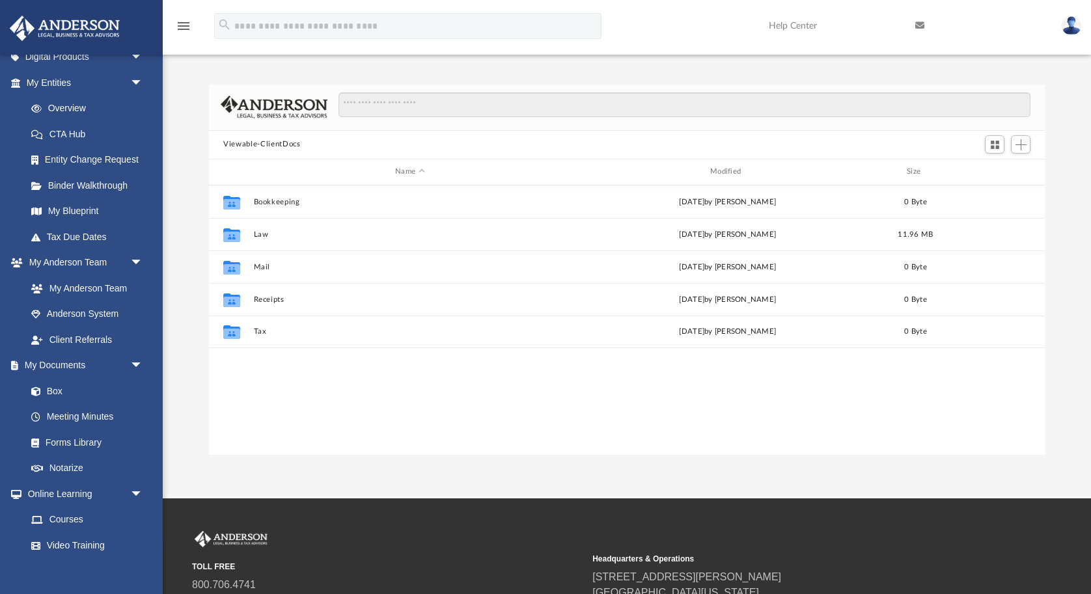
click at [275, 143] on button "Viewable-ClientDocs" at bounding box center [261, 145] width 77 height 12
click at [1022, 148] on span "Add" at bounding box center [1020, 144] width 11 height 11
click at [994, 174] on li "Upload" at bounding box center [1003, 171] width 42 height 14
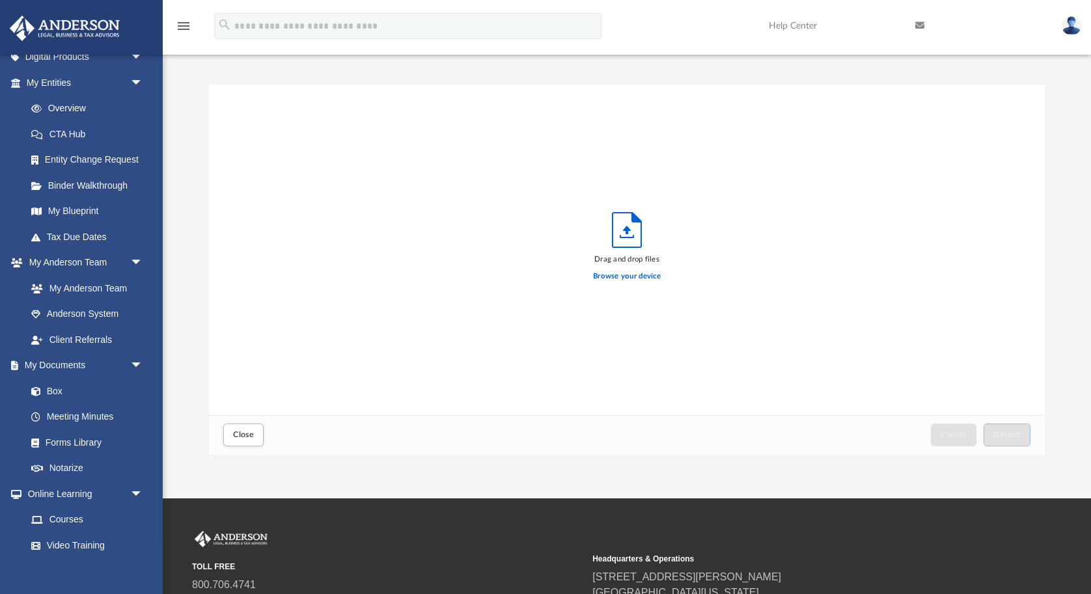
scroll to position [330, 836]
click at [616, 279] on label "Browse your device" at bounding box center [627, 277] width 68 height 12
click at [0, 0] on input "Browse your device" at bounding box center [0, 0] width 0 height 0
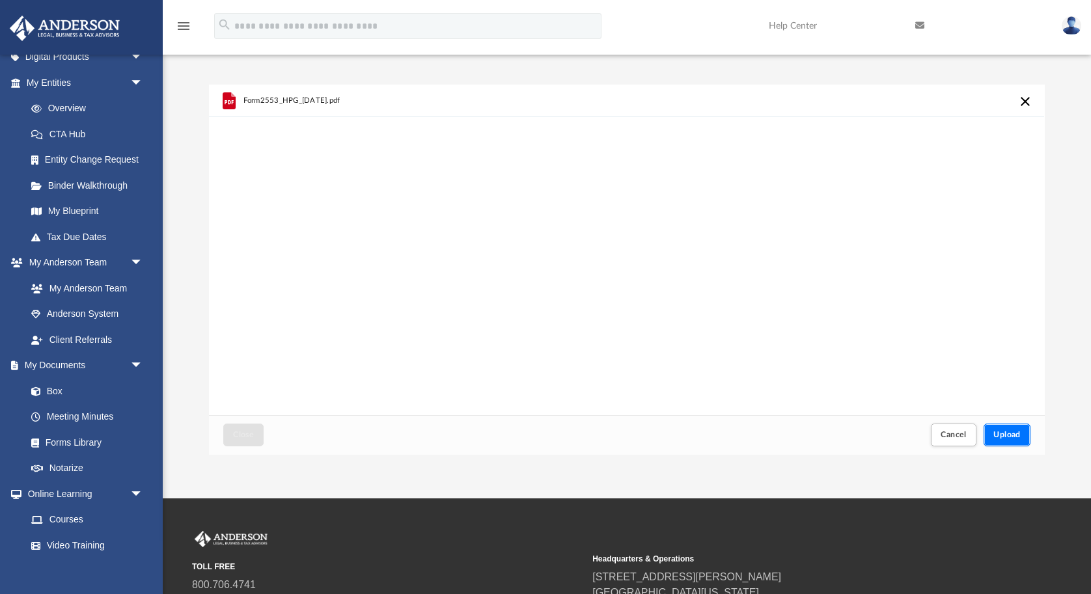
click at [1006, 431] on span "Upload" at bounding box center [1006, 435] width 27 height 8
